Goal: Information Seeking & Learning: Learn about a topic

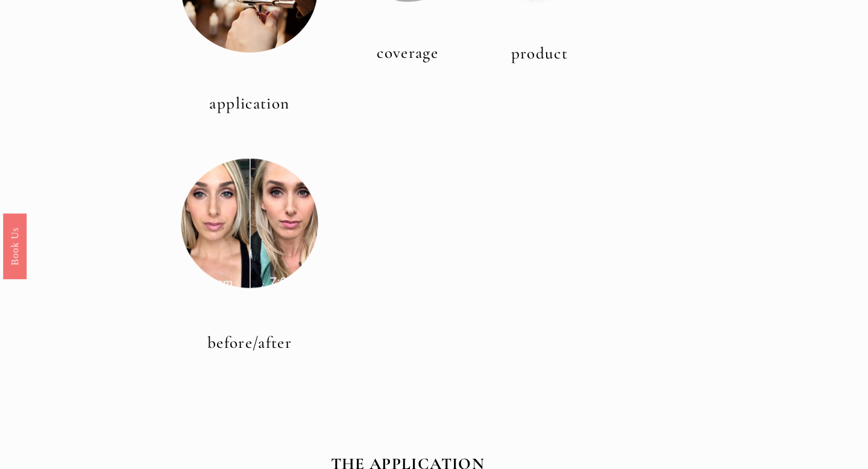
scroll to position [500, 0]
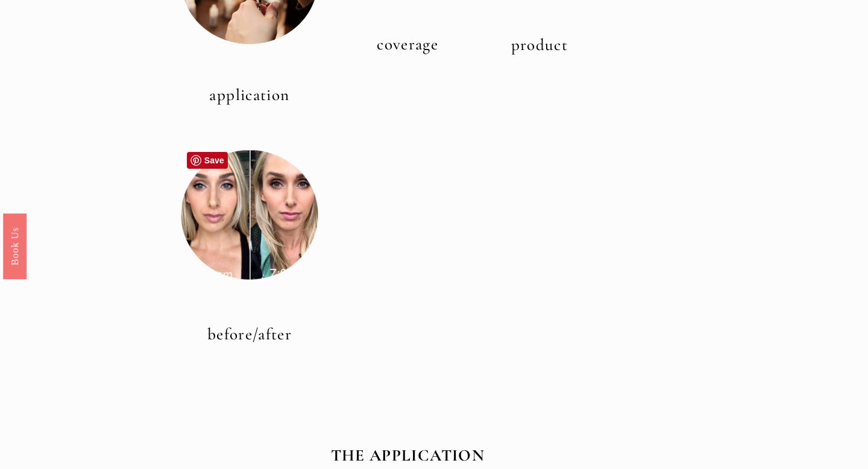
click at [238, 228] on div at bounding box center [249, 214] width 137 height 137
click at [242, 335] on link "before/after" at bounding box center [249, 334] width 84 height 20
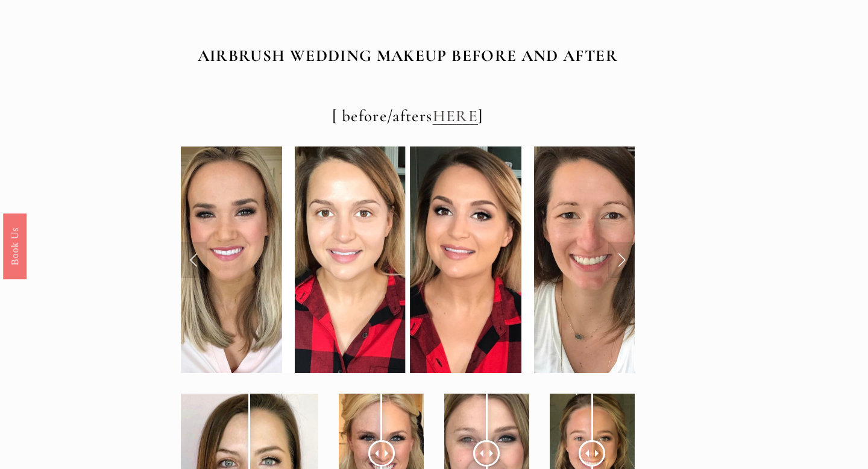
scroll to position [4117, 0]
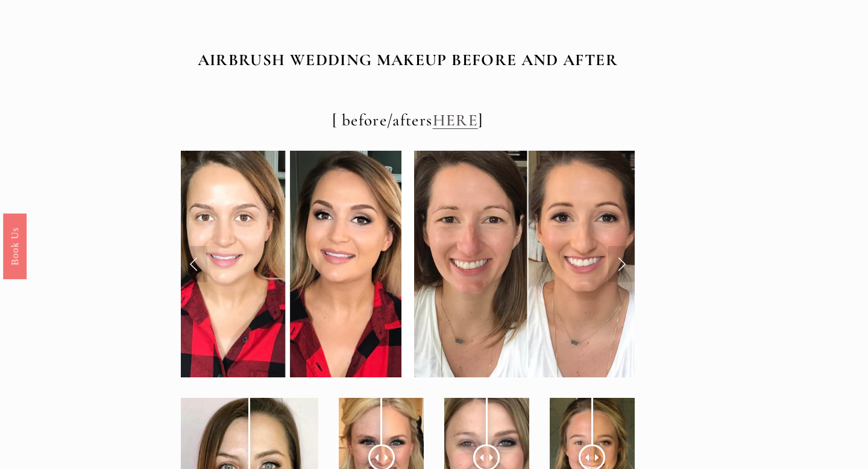
click at [616, 247] on link "Next Slide" at bounding box center [621, 264] width 27 height 36
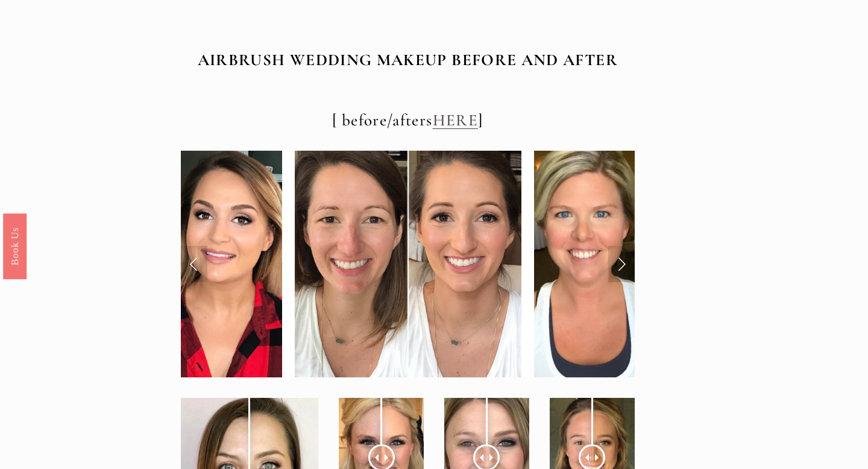
click at [616, 247] on link "Next Slide" at bounding box center [621, 264] width 27 height 36
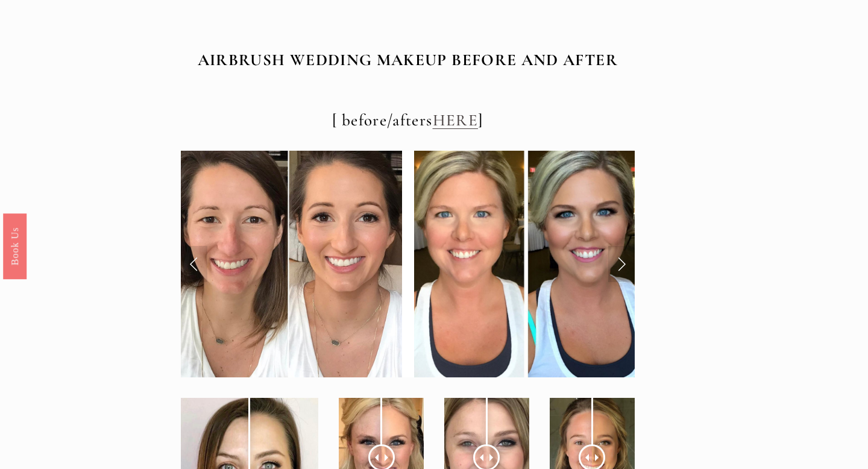
click at [616, 247] on link "Next Slide" at bounding box center [621, 264] width 27 height 36
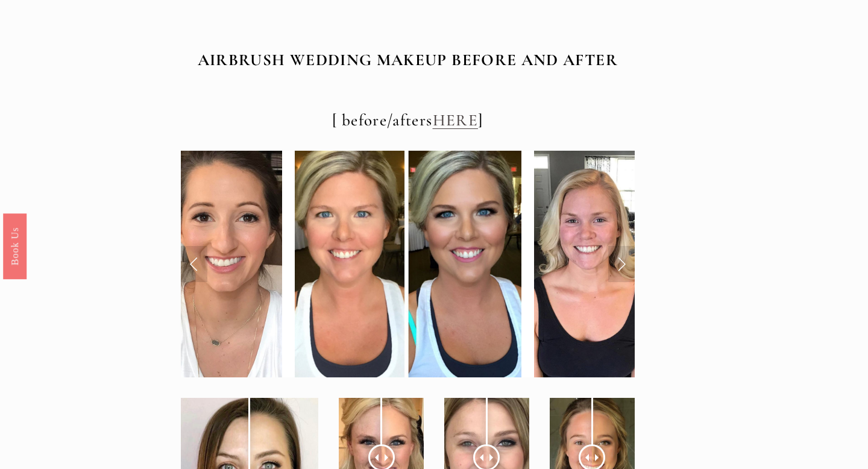
click at [616, 247] on link "Next Slide" at bounding box center [621, 264] width 27 height 36
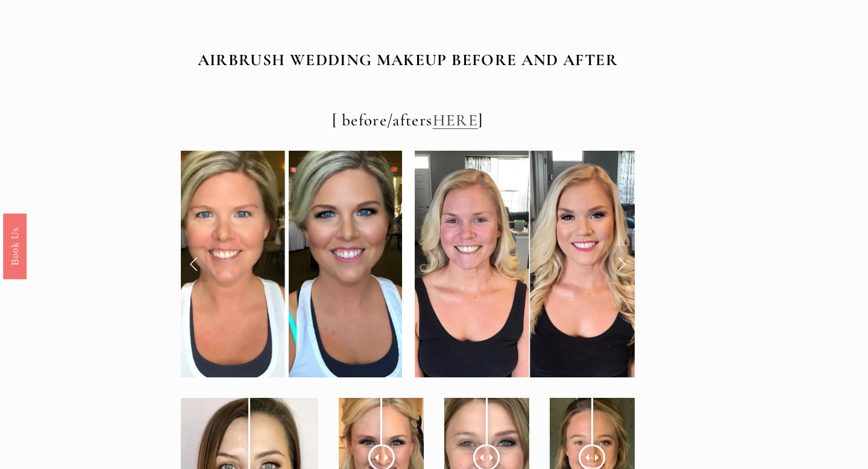
click at [616, 247] on link "Next Slide" at bounding box center [621, 264] width 27 height 36
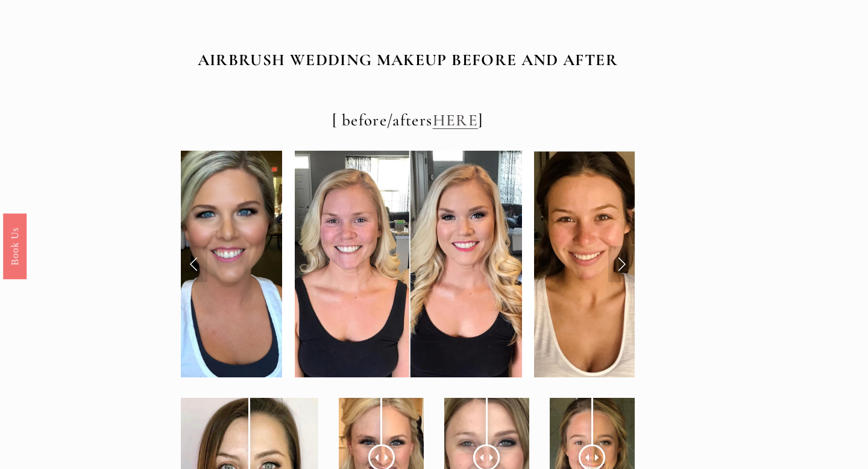
click at [616, 247] on link "Next Slide" at bounding box center [621, 264] width 27 height 36
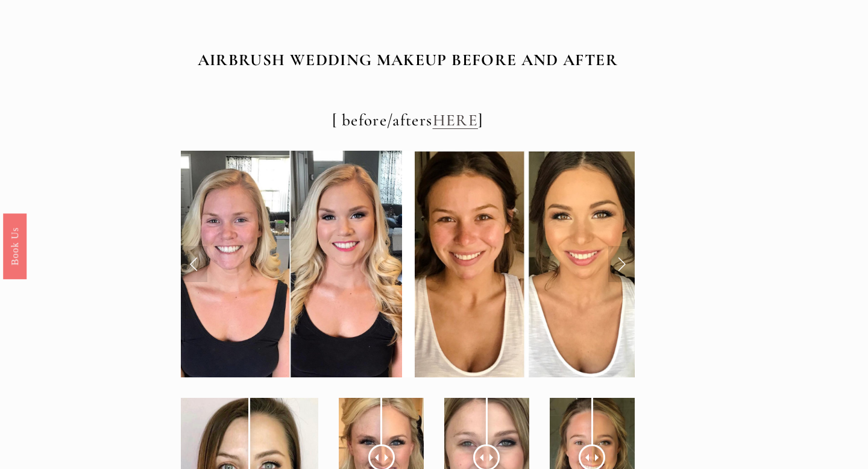
click at [616, 247] on link "Next Slide" at bounding box center [621, 264] width 27 height 36
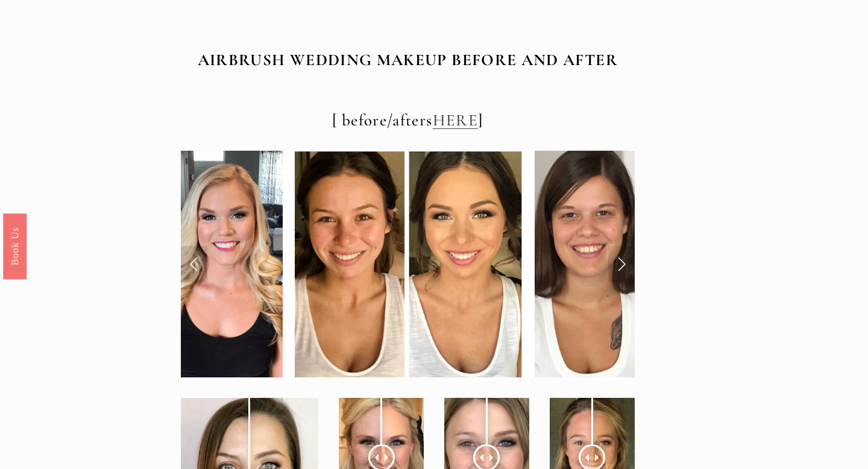
click at [616, 247] on link "Next Slide" at bounding box center [621, 264] width 27 height 36
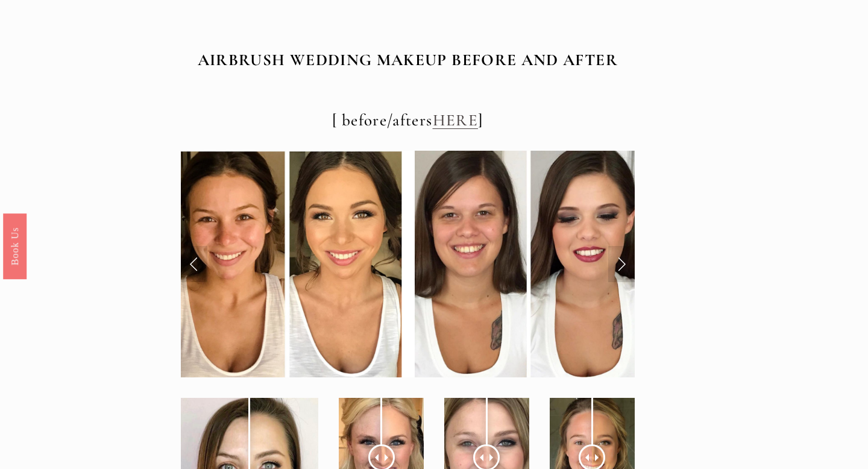
click at [616, 247] on link "Next Slide" at bounding box center [621, 264] width 27 height 36
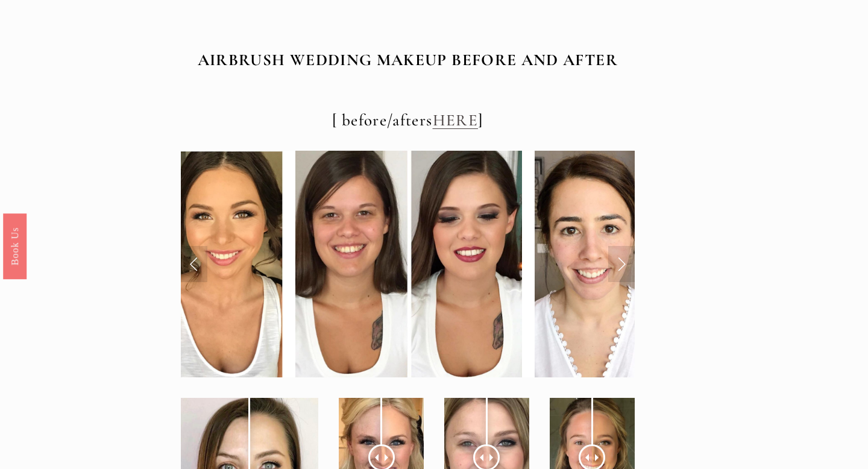
click at [616, 247] on link "Next Slide" at bounding box center [621, 264] width 27 height 36
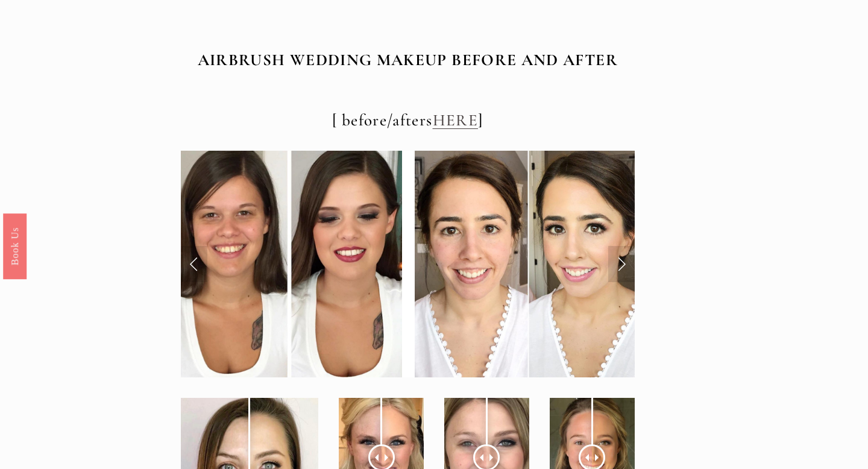
click at [616, 247] on link "Next Slide" at bounding box center [621, 264] width 27 height 36
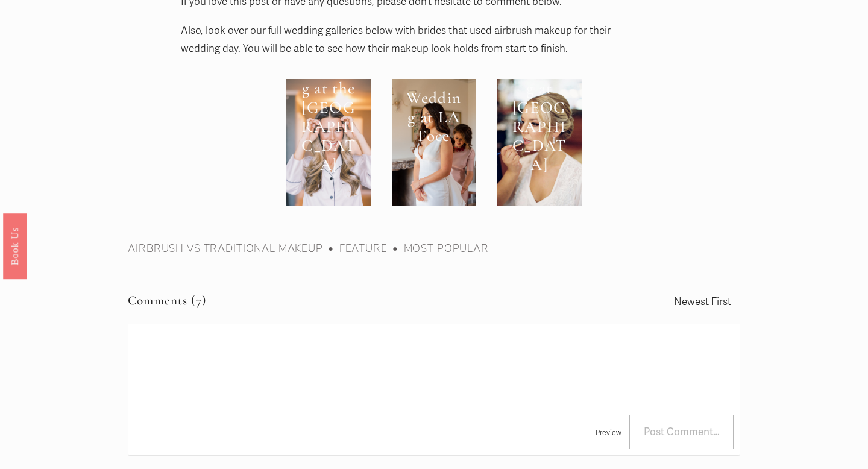
scroll to position [4911, 0]
